Goal: Transaction & Acquisition: Purchase product/service

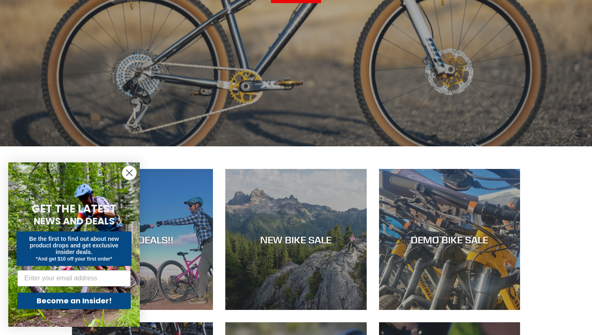
scroll to position [308, 0]
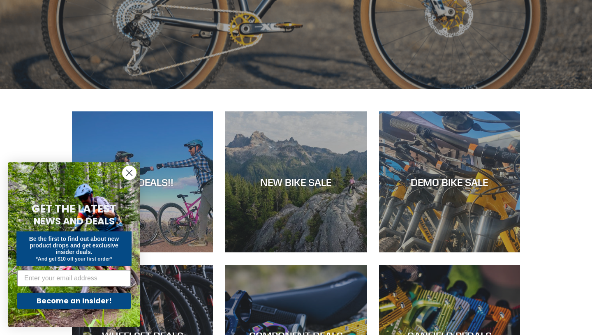
click at [131, 174] on icon "Close dialog" at bounding box center [130, 173] width 6 height 6
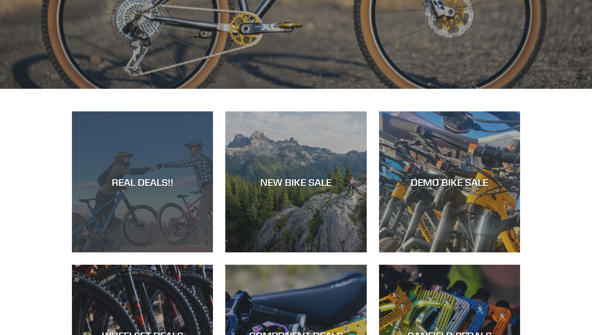
click at [141, 177] on div "REAL DEALS!!" at bounding box center [142, 182] width 141 height 12
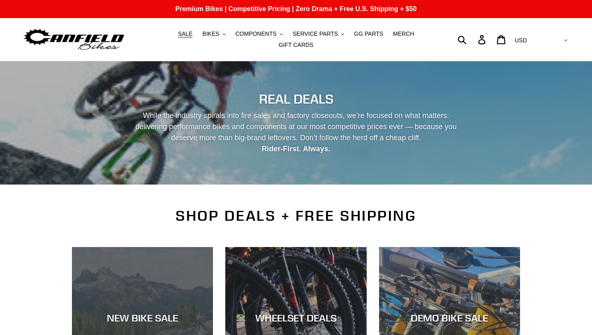
click at [148, 312] on div "NEW BIKE SALE" at bounding box center [142, 318] width 141 height 12
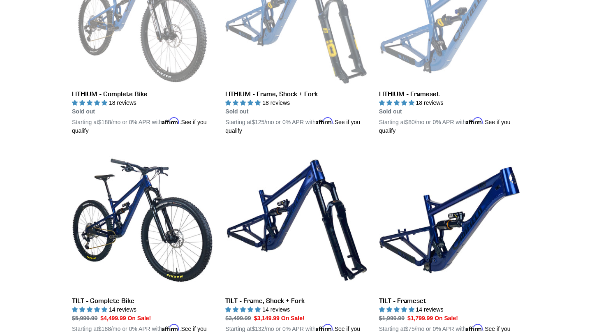
scroll to position [1162, 0]
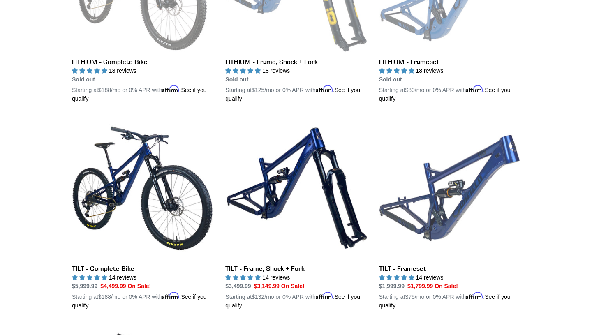
click at [436, 183] on link "TILT - Frameset" at bounding box center [449, 214] width 141 height 192
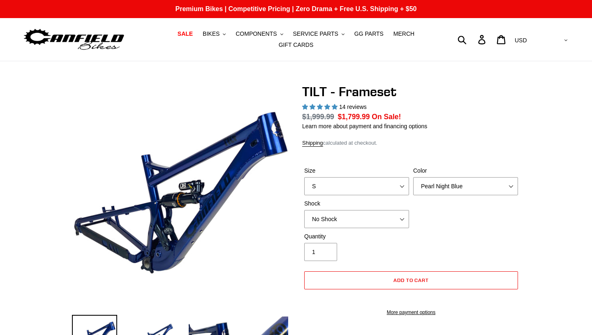
select select "highest-rating"
select select "L"
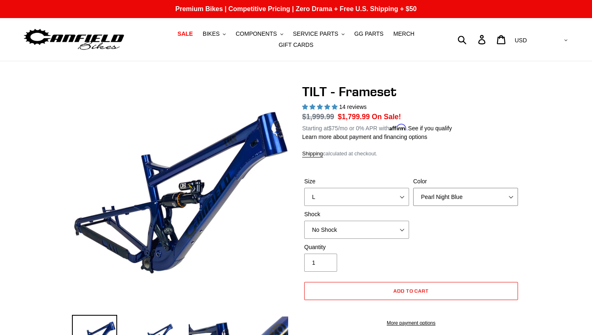
click at [510, 197] on select "Pearl Night Blue Stealth Silver" at bounding box center [465, 197] width 105 height 18
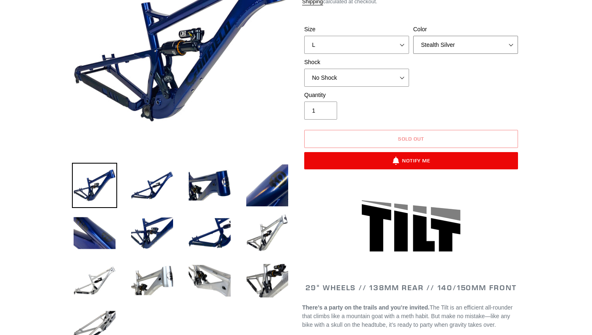
scroll to position [153, 0]
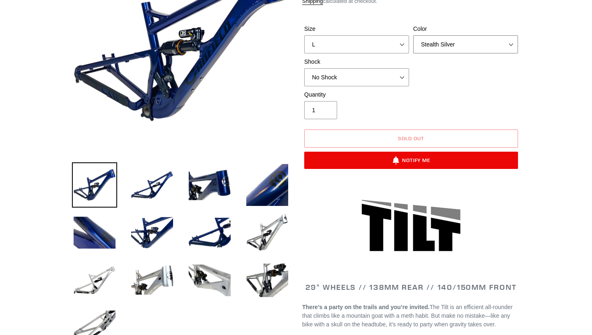
click at [510, 45] on select "Pearl Night Blue Stealth Silver" at bounding box center [465, 44] width 105 height 18
select select "Pearl Night Blue"
